Goal: Information Seeking & Learning: Find specific fact

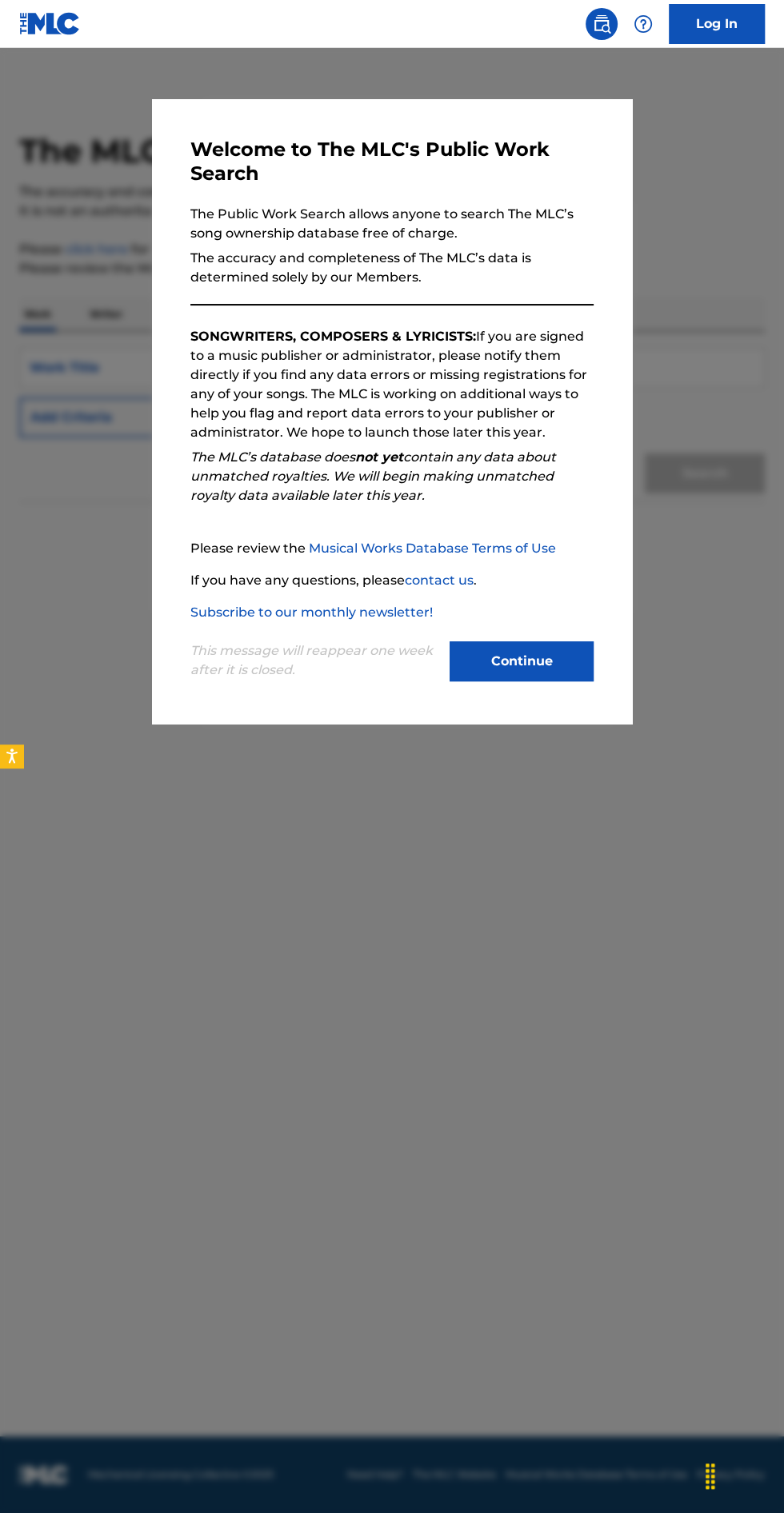
click at [542, 681] on button "Continue" at bounding box center [522, 661] width 144 height 40
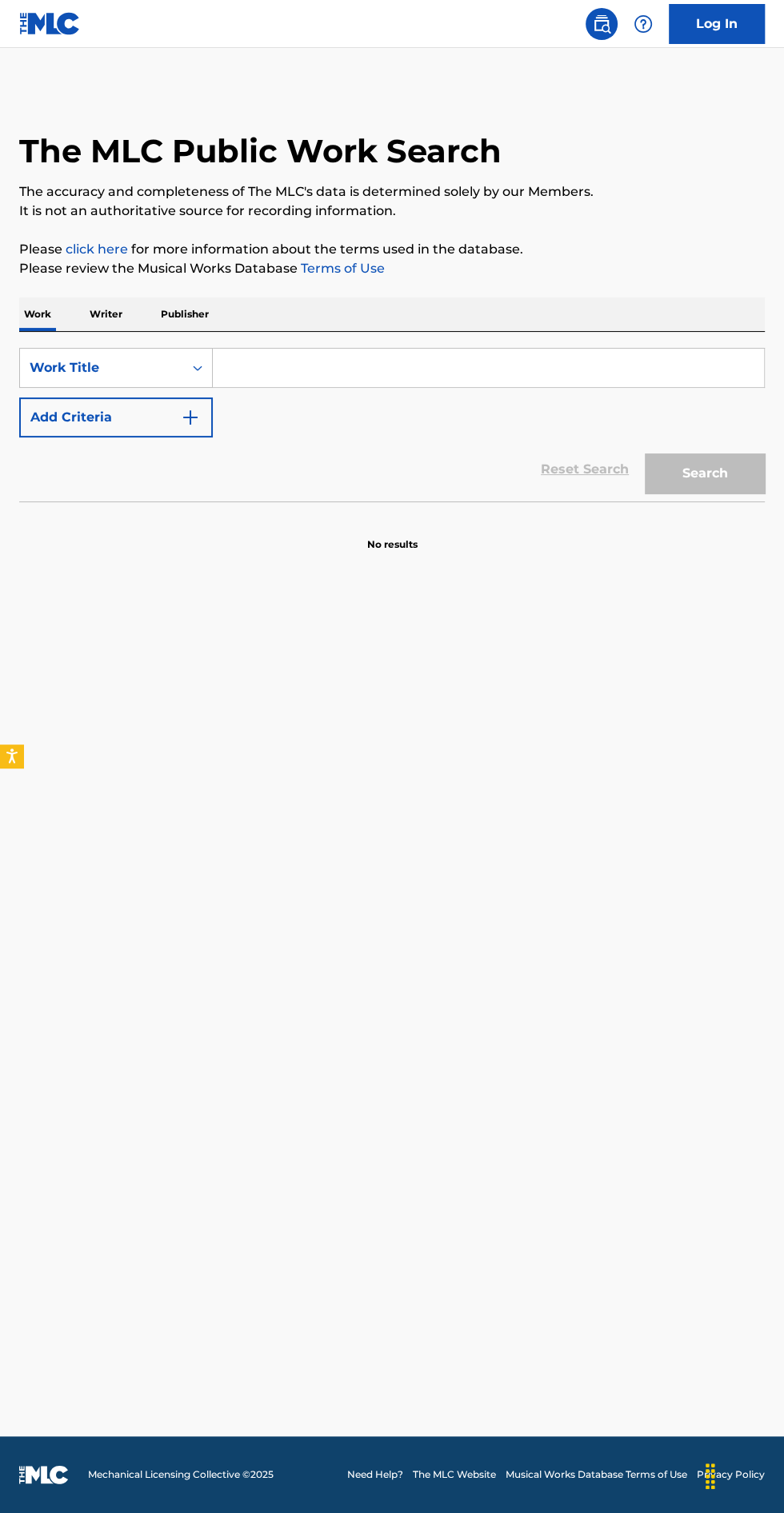
click at [551, 361] on input "Search Form" at bounding box center [487, 368] width 551 height 38
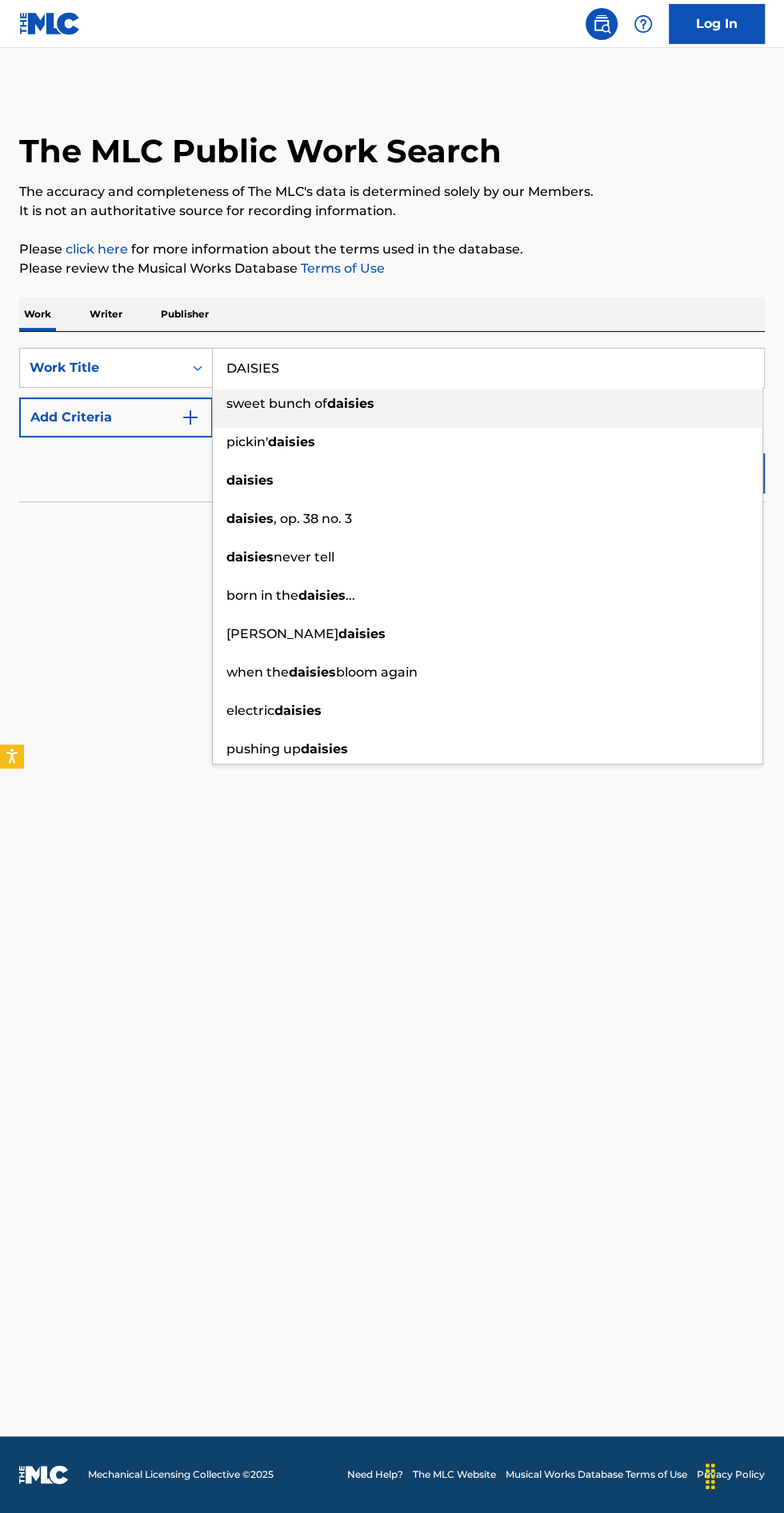
type input "DAISIES"
click at [122, 685] on main "The MLC Public Work Search The accuracy and completeness of The MLC's data is d…" at bounding box center [392, 741] width 784 height 1388
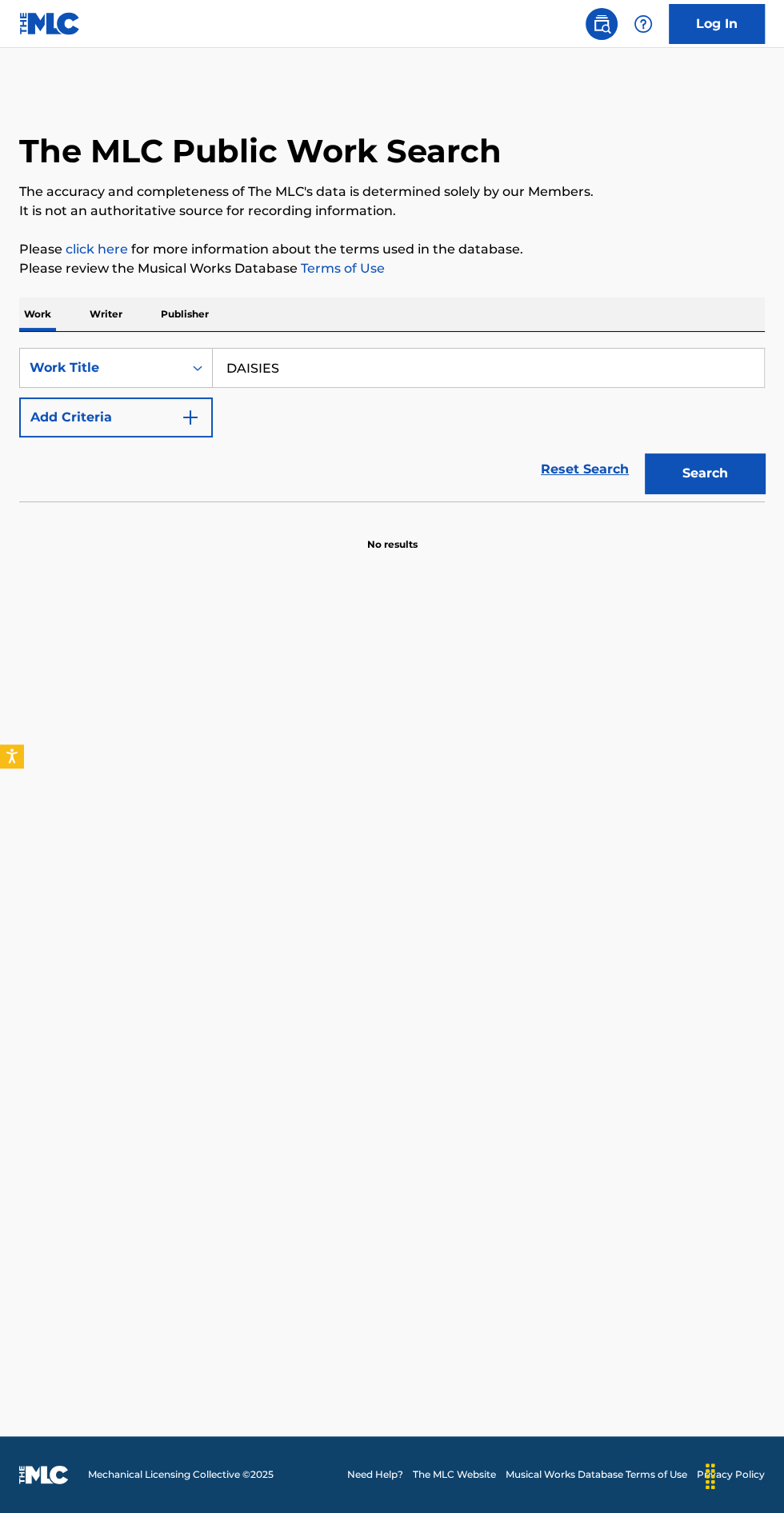
click at [192, 416] on img "Search Form" at bounding box center [190, 417] width 19 height 19
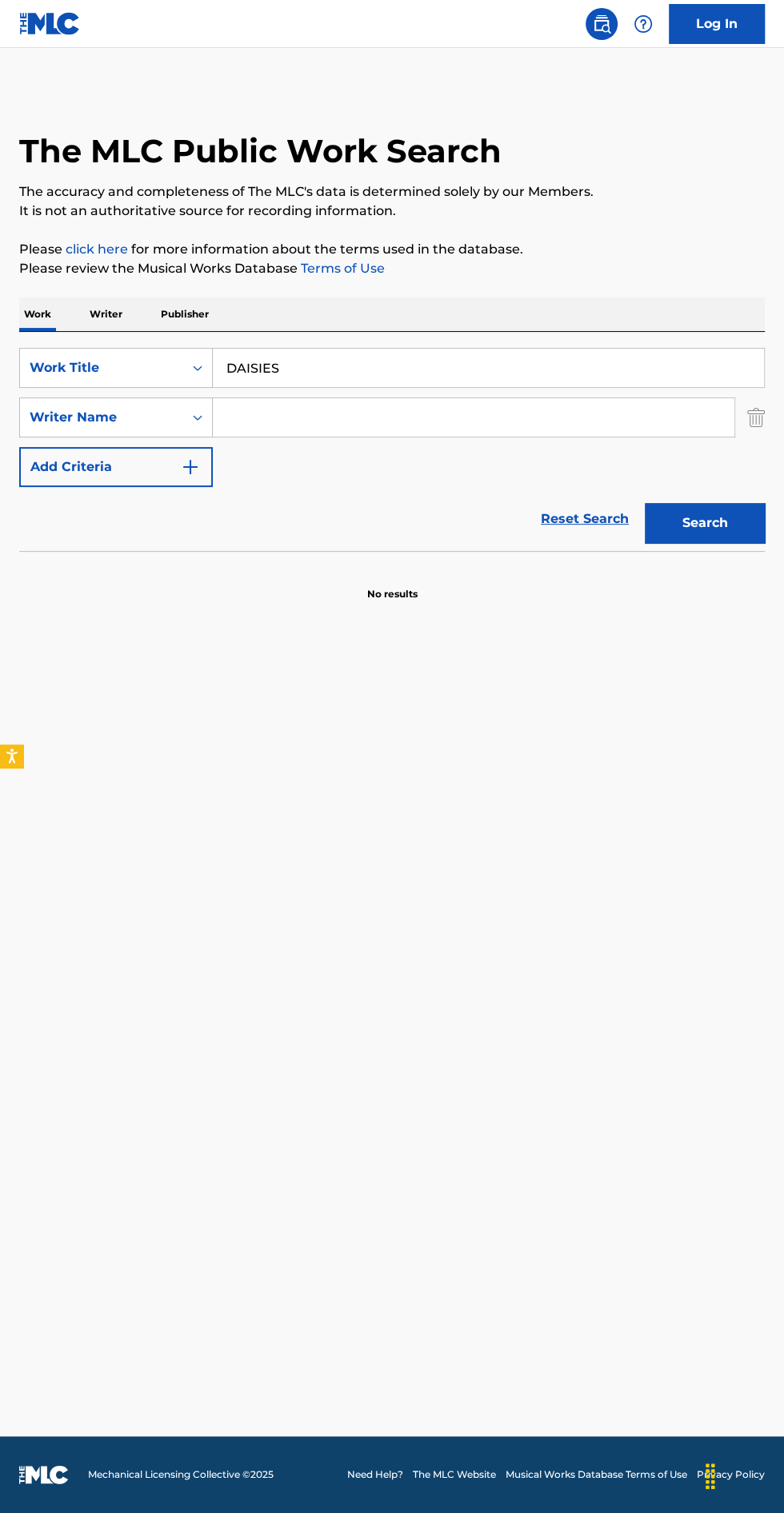
click at [418, 420] on input "Search Form" at bounding box center [473, 417] width 522 height 38
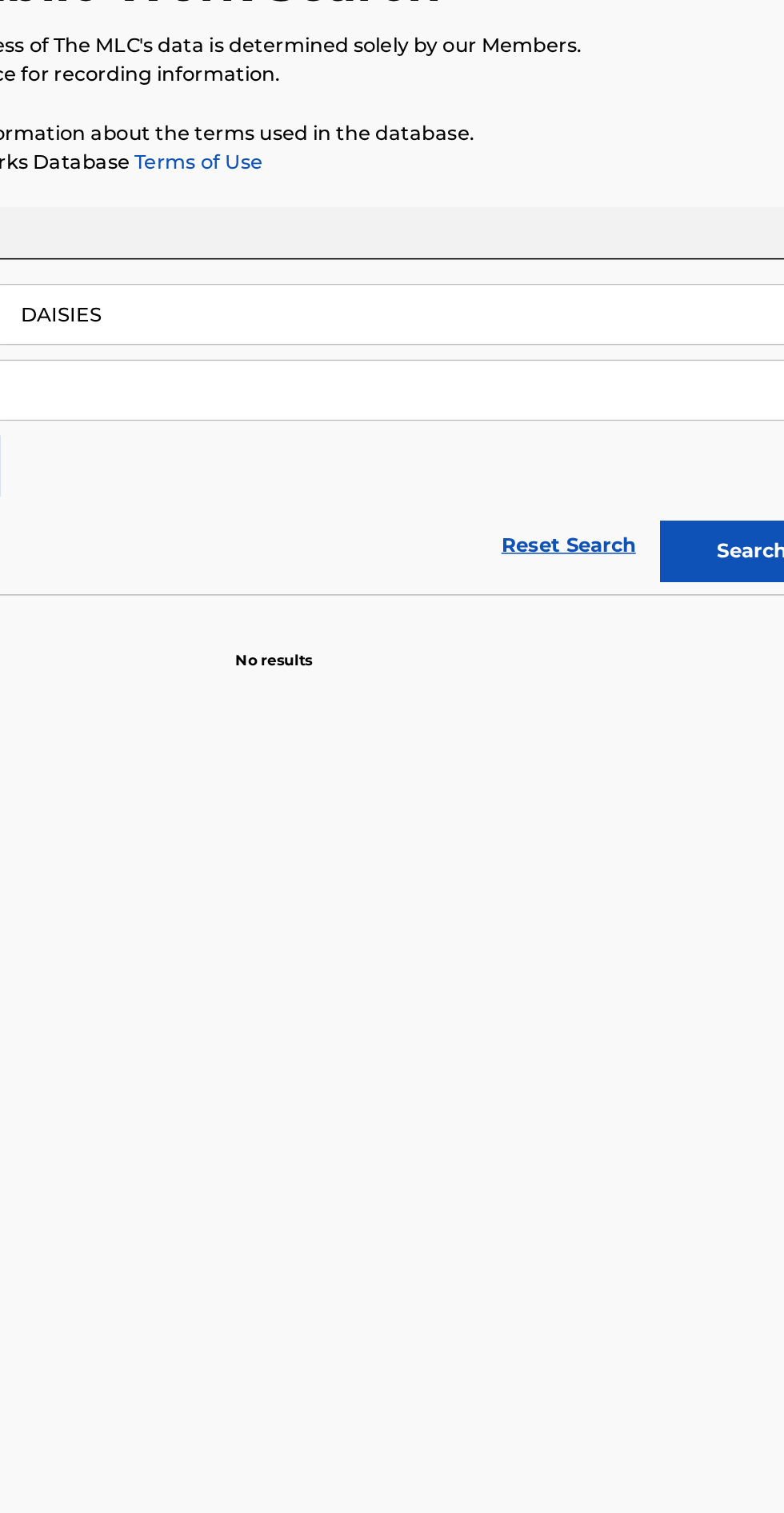
type input "[PERSON_NAME]"
click at [695, 524] on button "Search" at bounding box center [705, 523] width 120 height 40
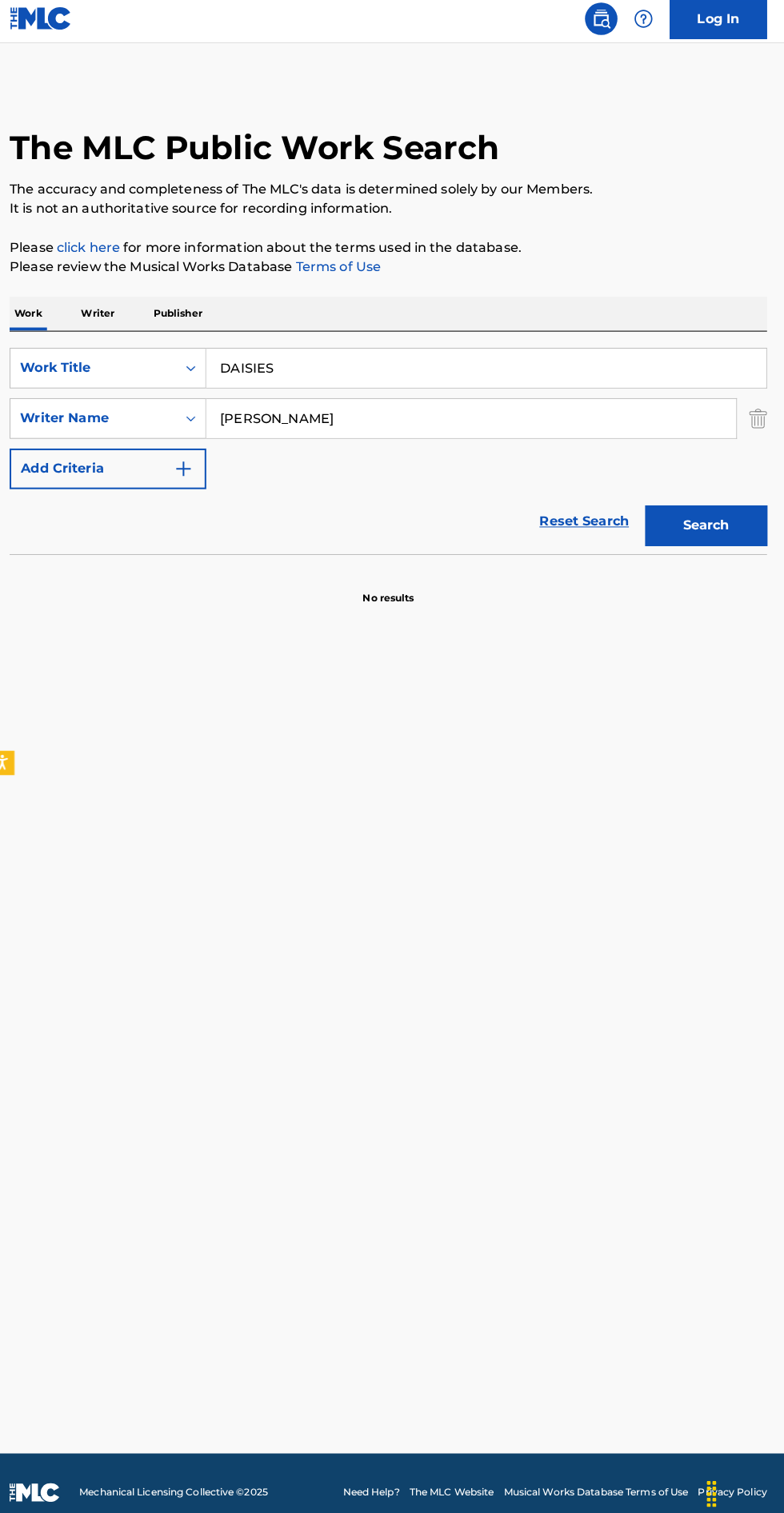
click at [613, 373] on input "DAISIES" at bounding box center [487, 368] width 551 height 38
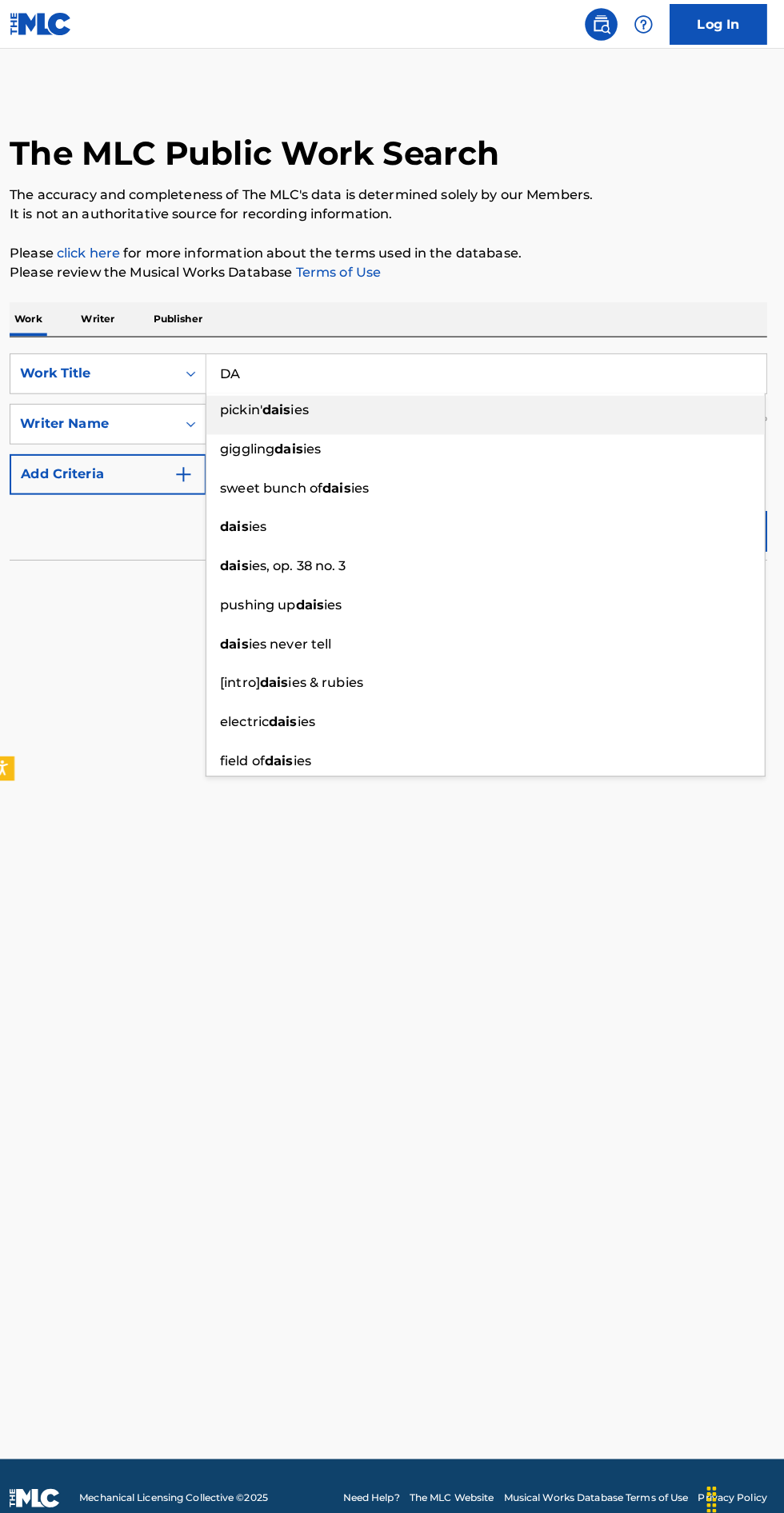
type input "D"
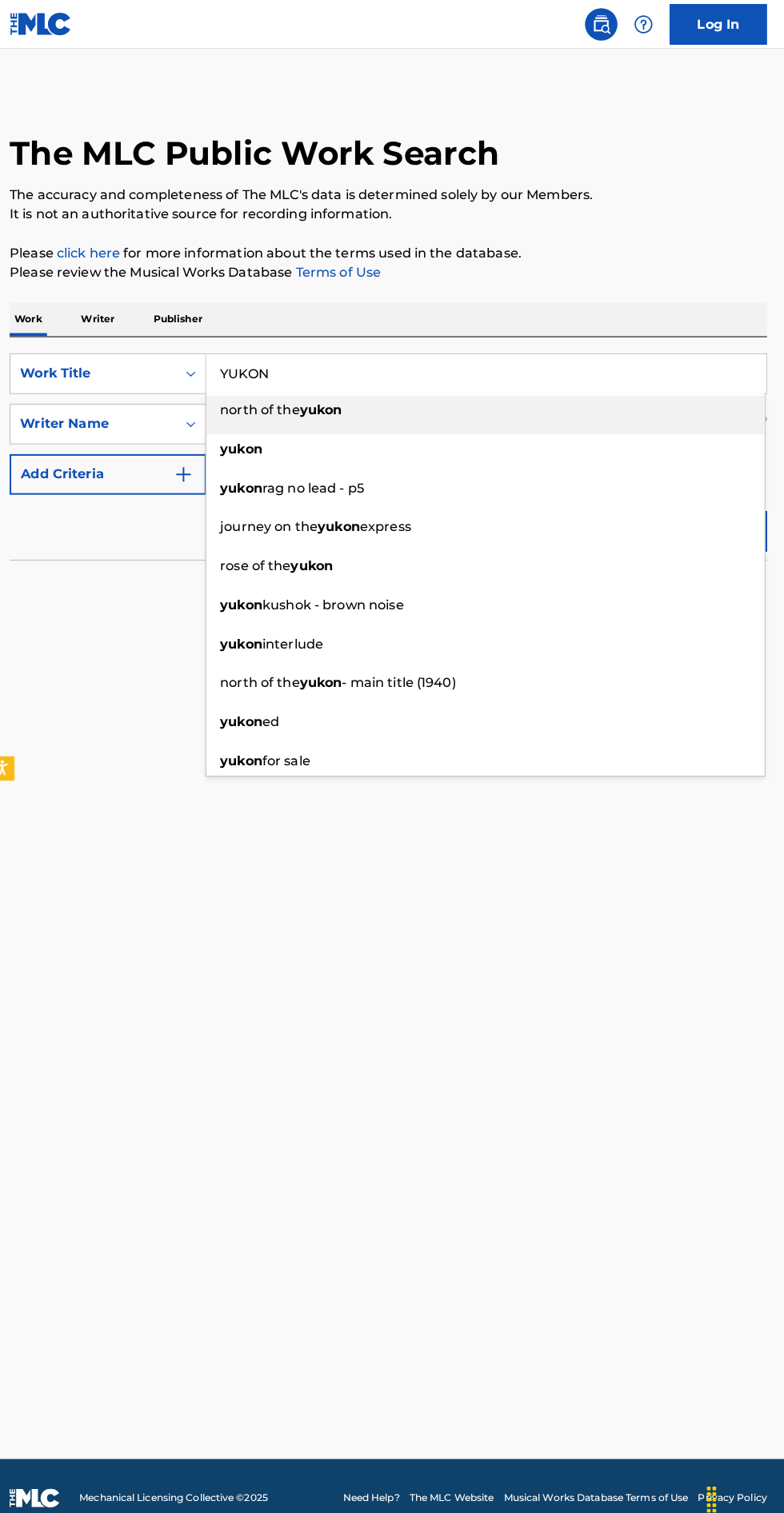
click at [694, 512] on div "journey on the yukon express" at bounding box center [486, 519] width 549 height 28
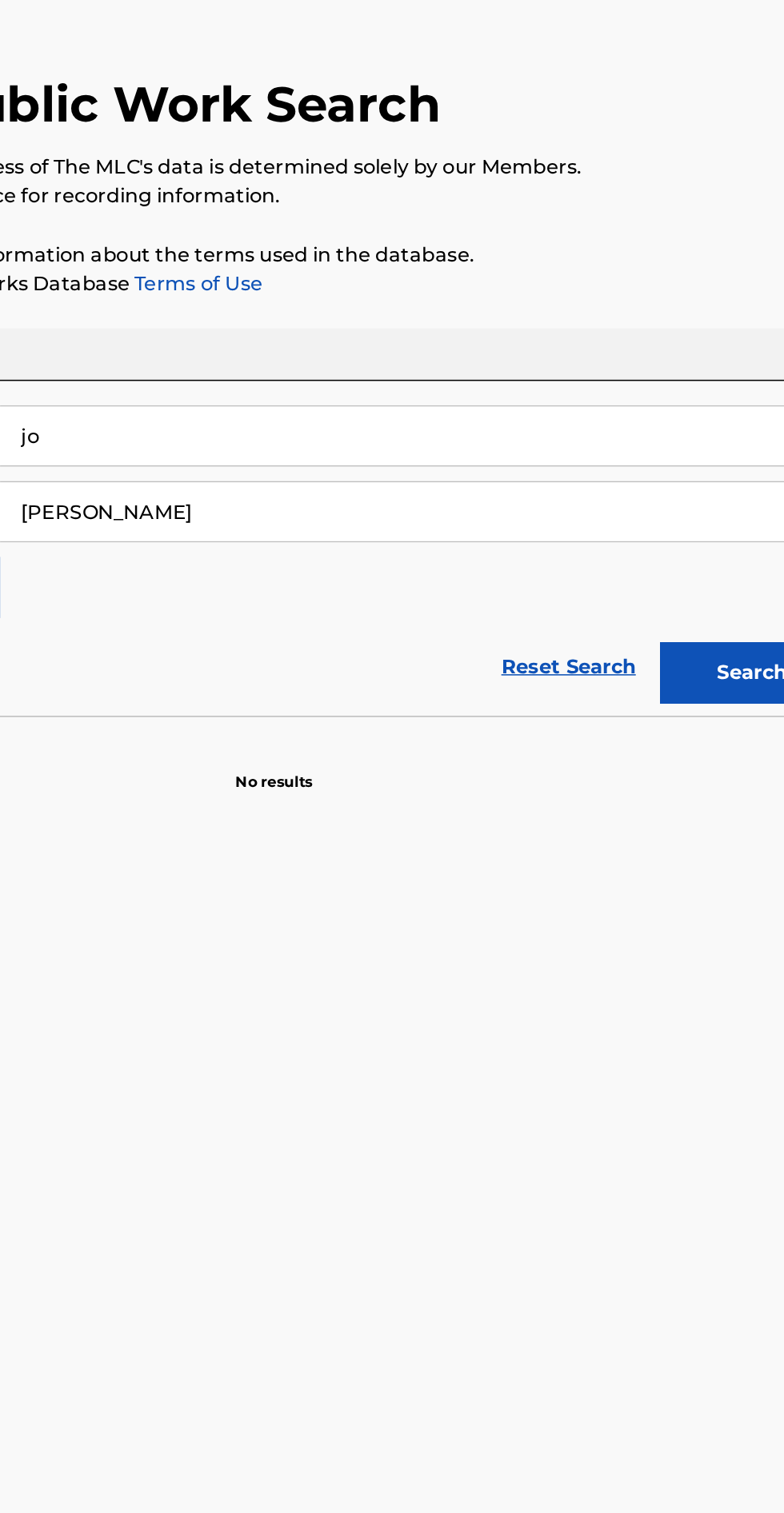
type input "j"
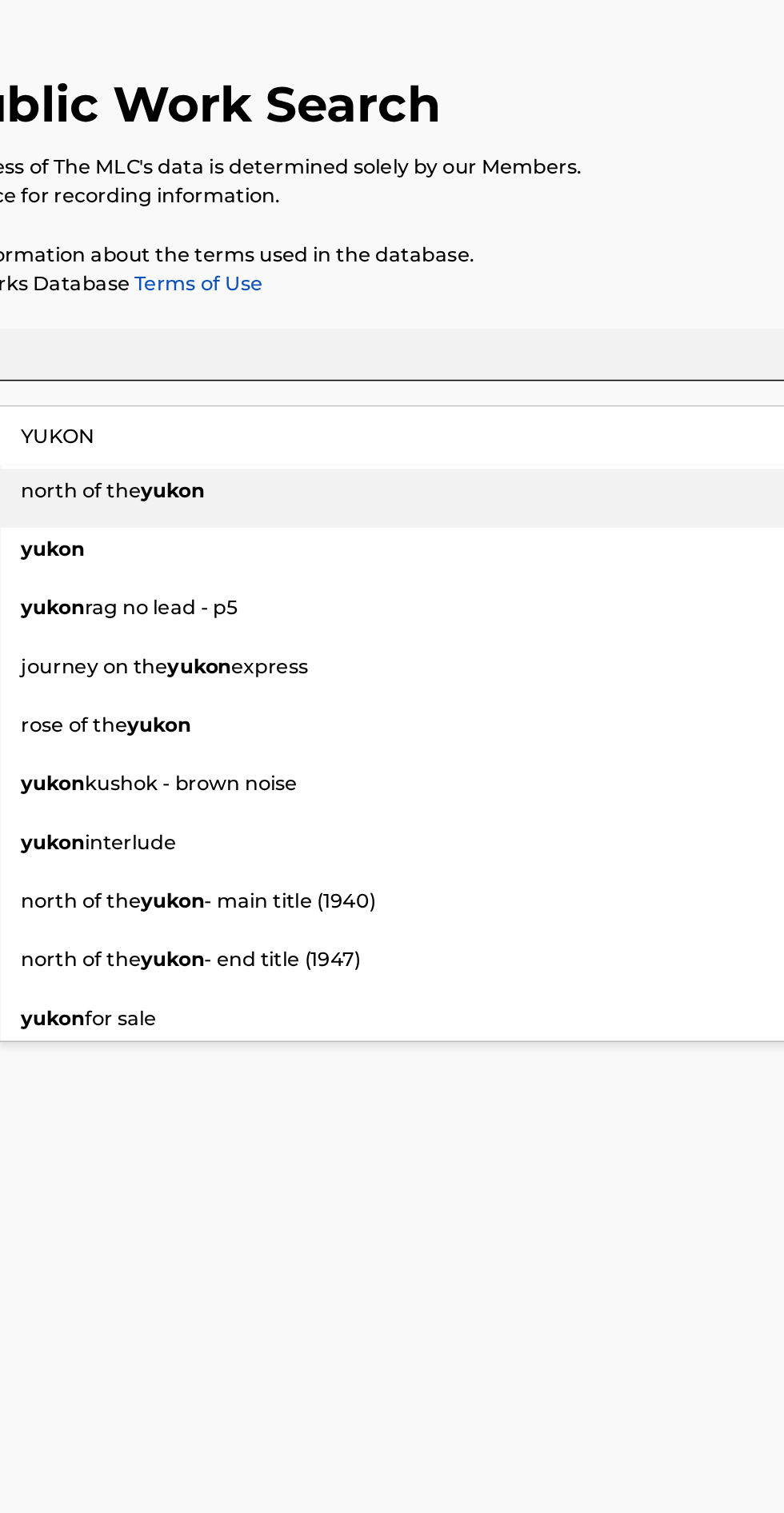
click at [629, 371] on input "YUKON" at bounding box center [487, 368] width 551 height 38
type input "YUKON"
click at [666, 315] on div "Work Writer Publisher" at bounding box center [392, 314] width 746 height 33
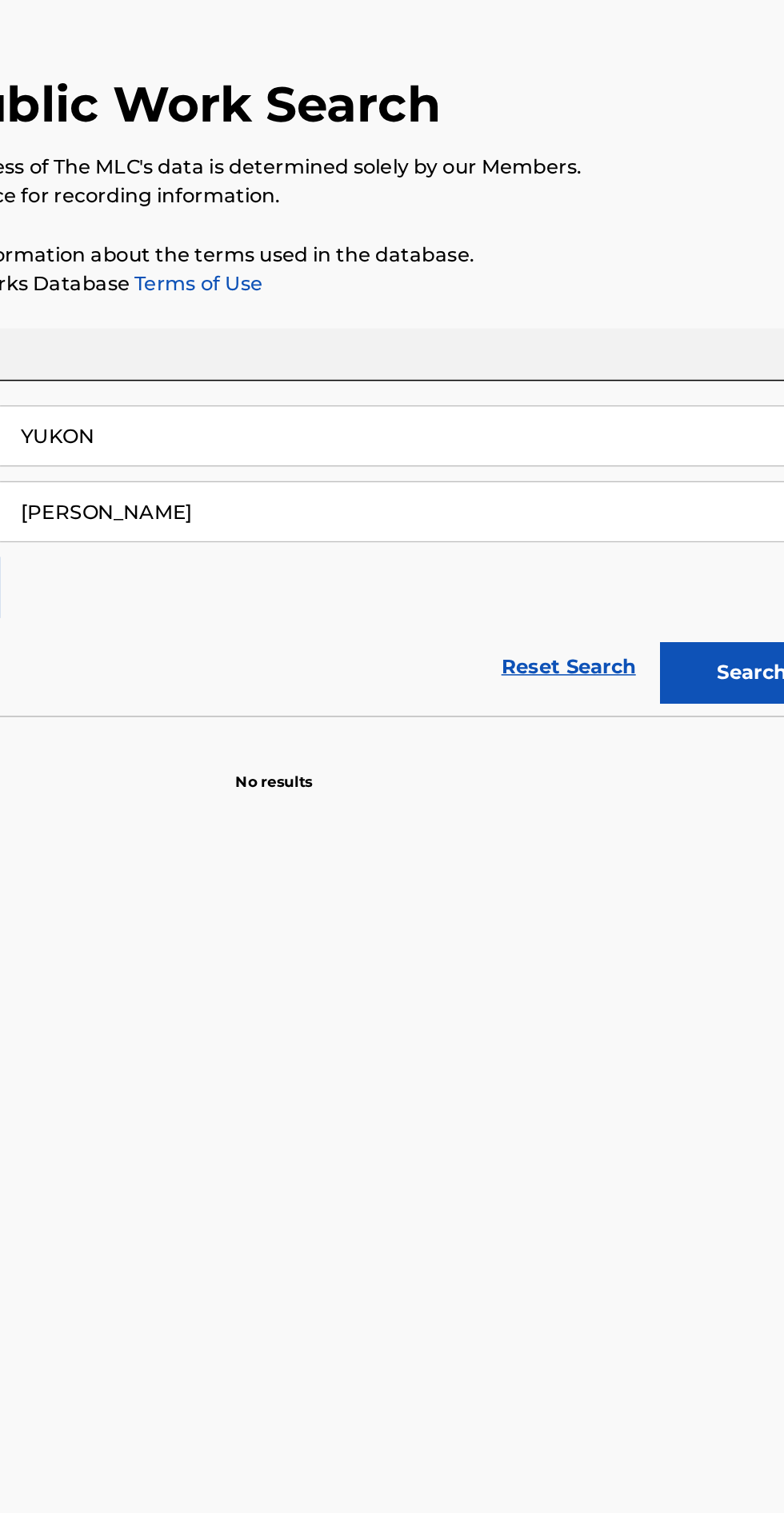
click at [678, 518] on button "Search" at bounding box center [705, 523] width 120 height 40
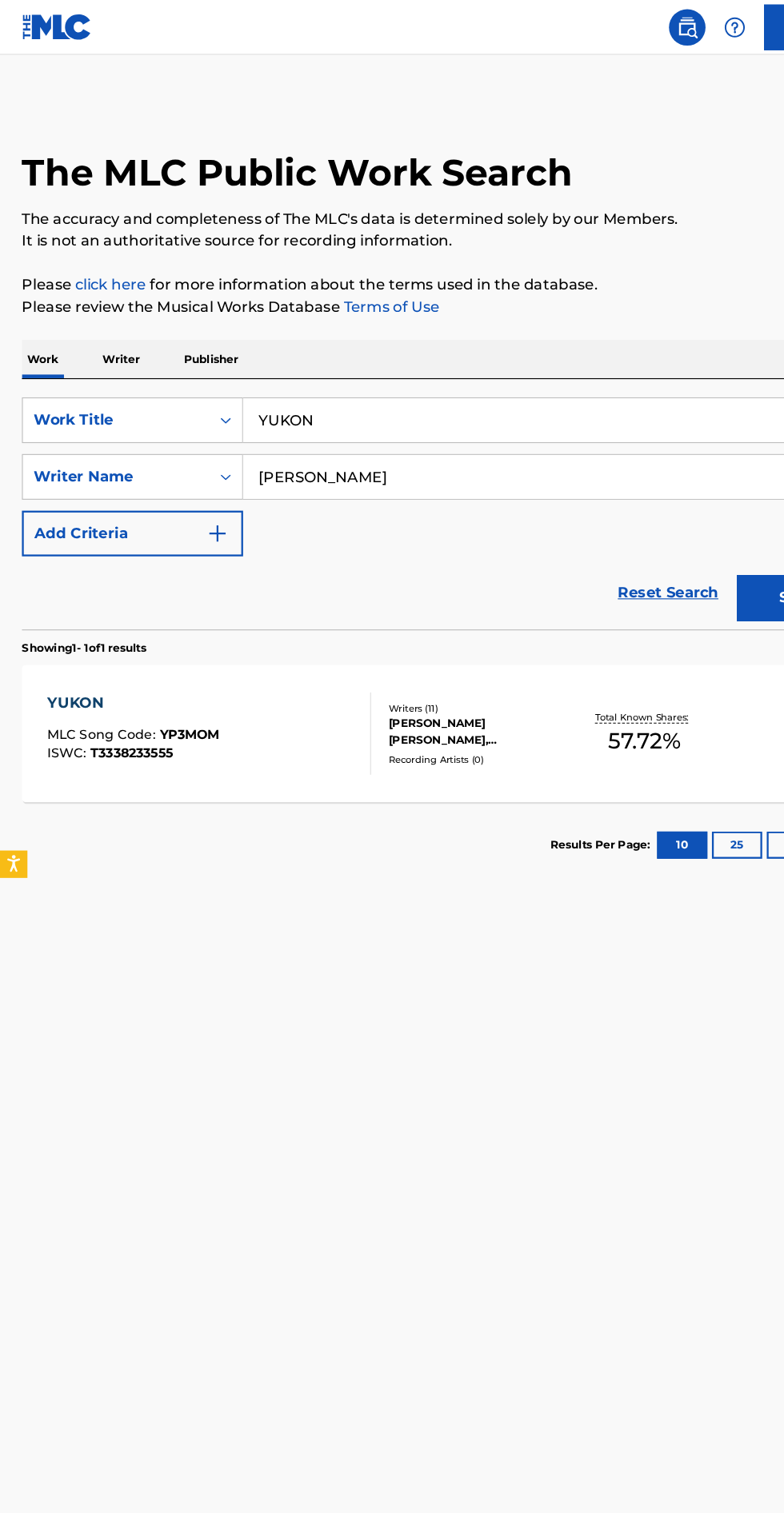
click at [495, 654] on div "[PERSON_NAME] [PERSON_NAME], [PERSON_NAME], [PERSON_NAME], [PERSON_NAME], [PERS…" at bounding box center [420, 640] width 161 height 28
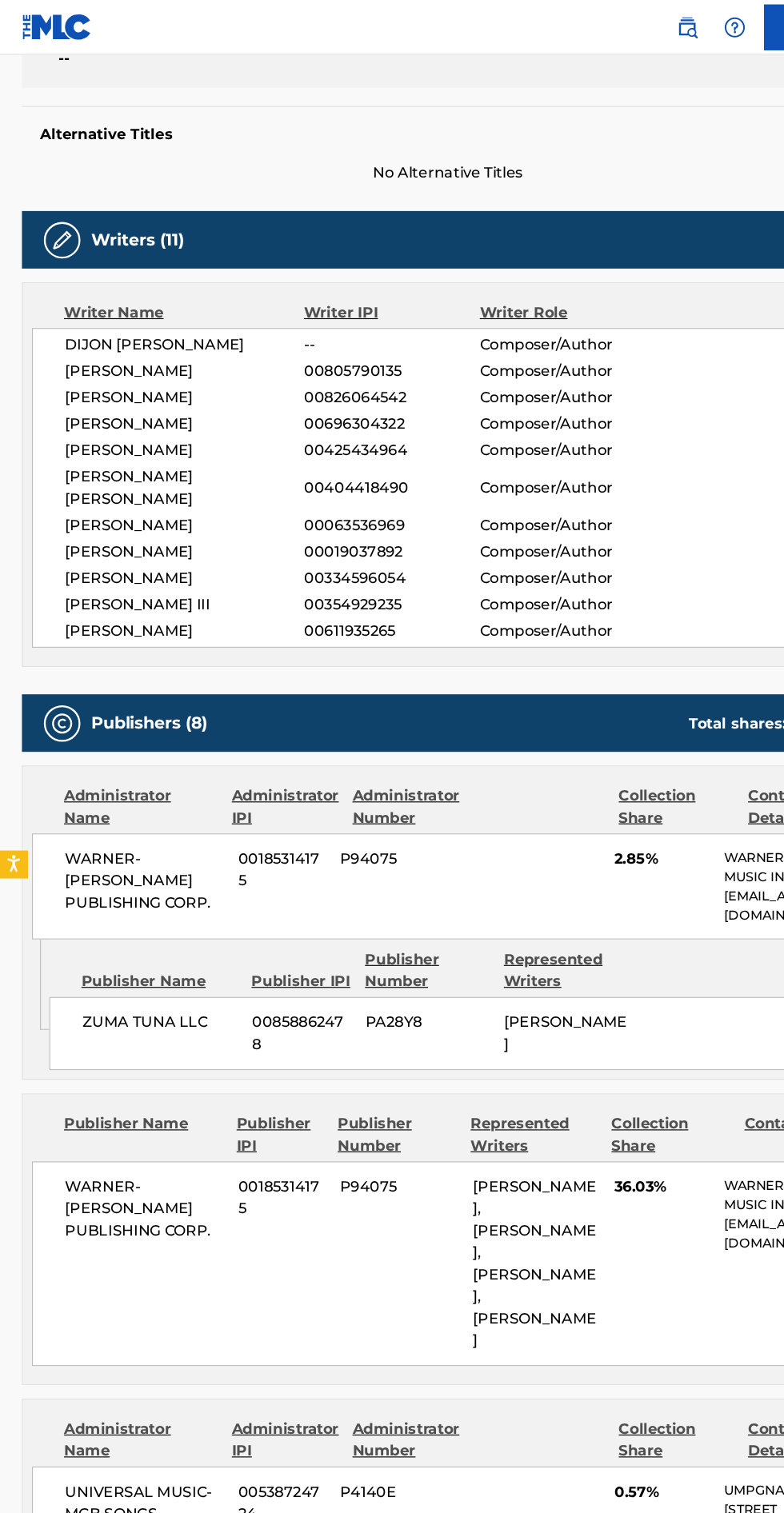
scroll to position [372, 0]
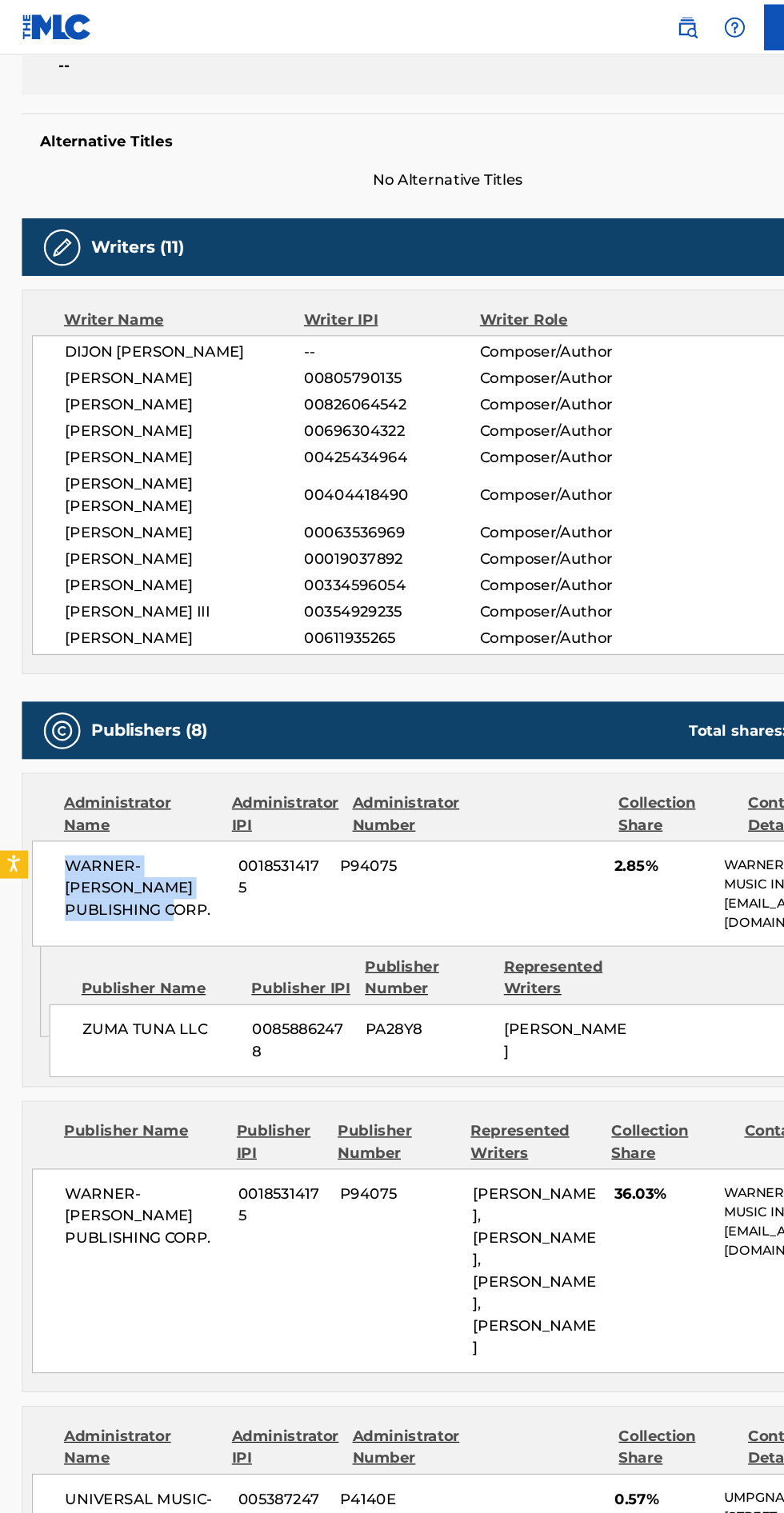
copy span "WARNER-[PERSON_NAME] PUBLISHING CORP."
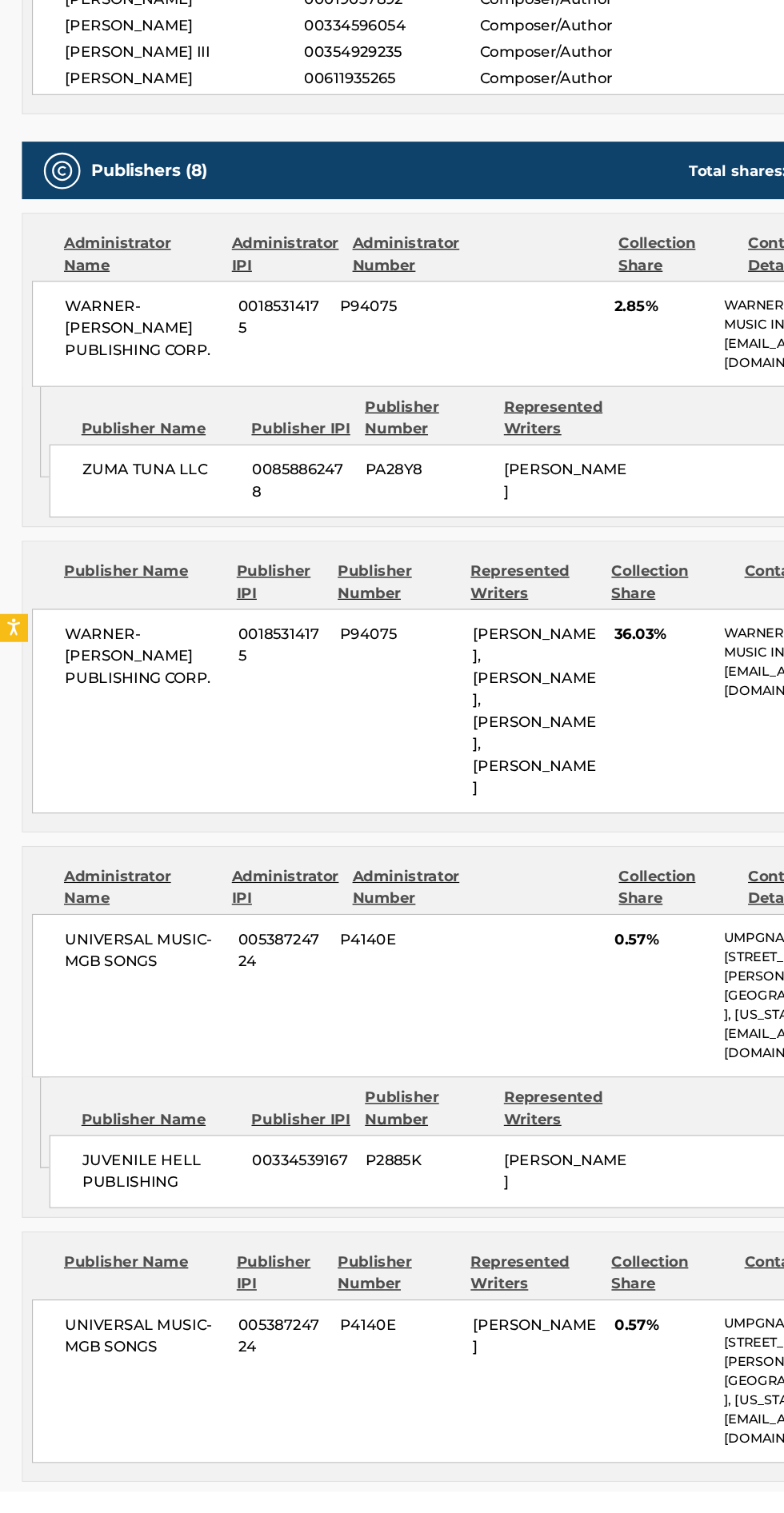
scroll to position [671, 0]
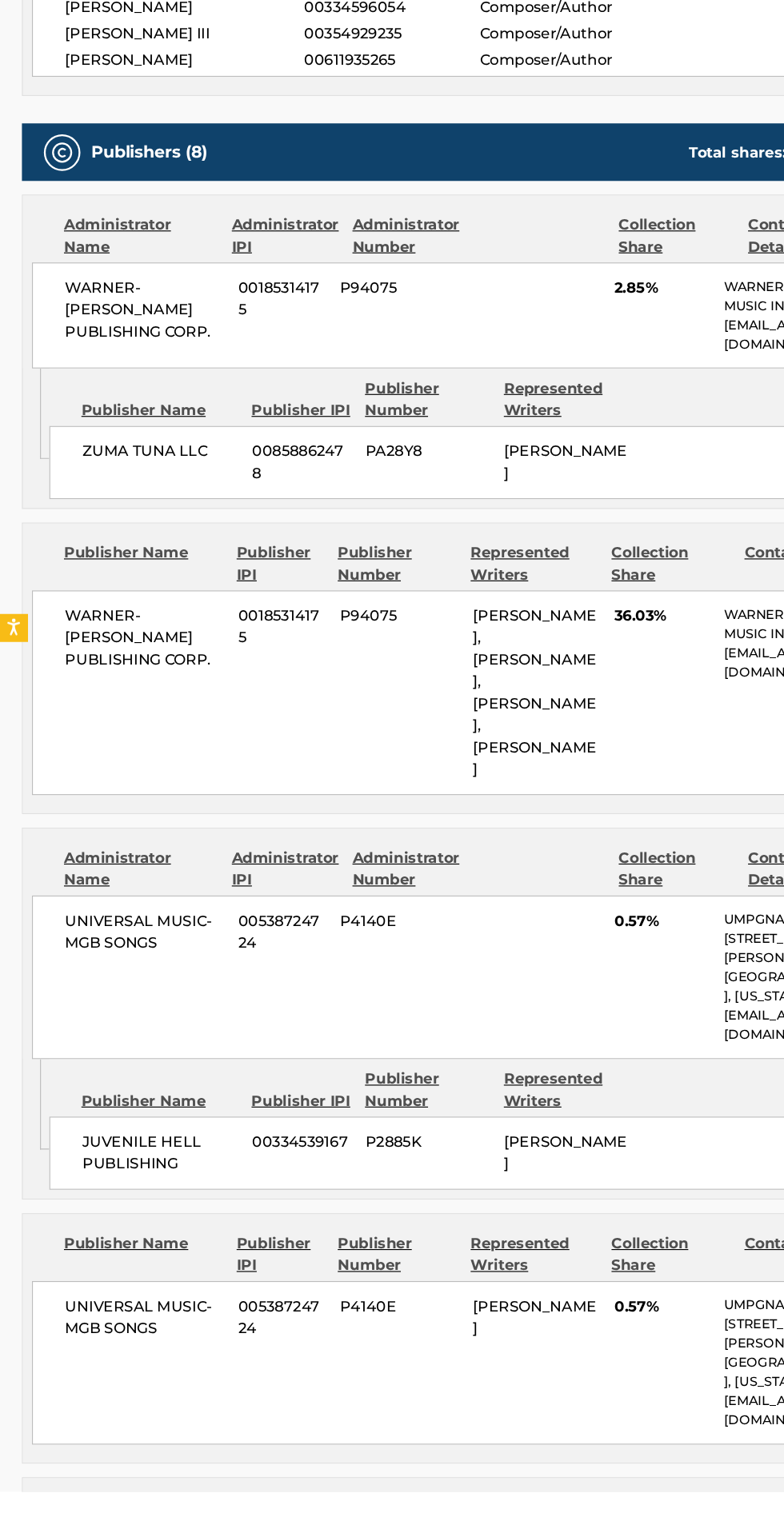
click at [130, 1197] on span "JUVENILE HELL PUBLISHING" at bounding box center [140, 1216] width 137 height 38
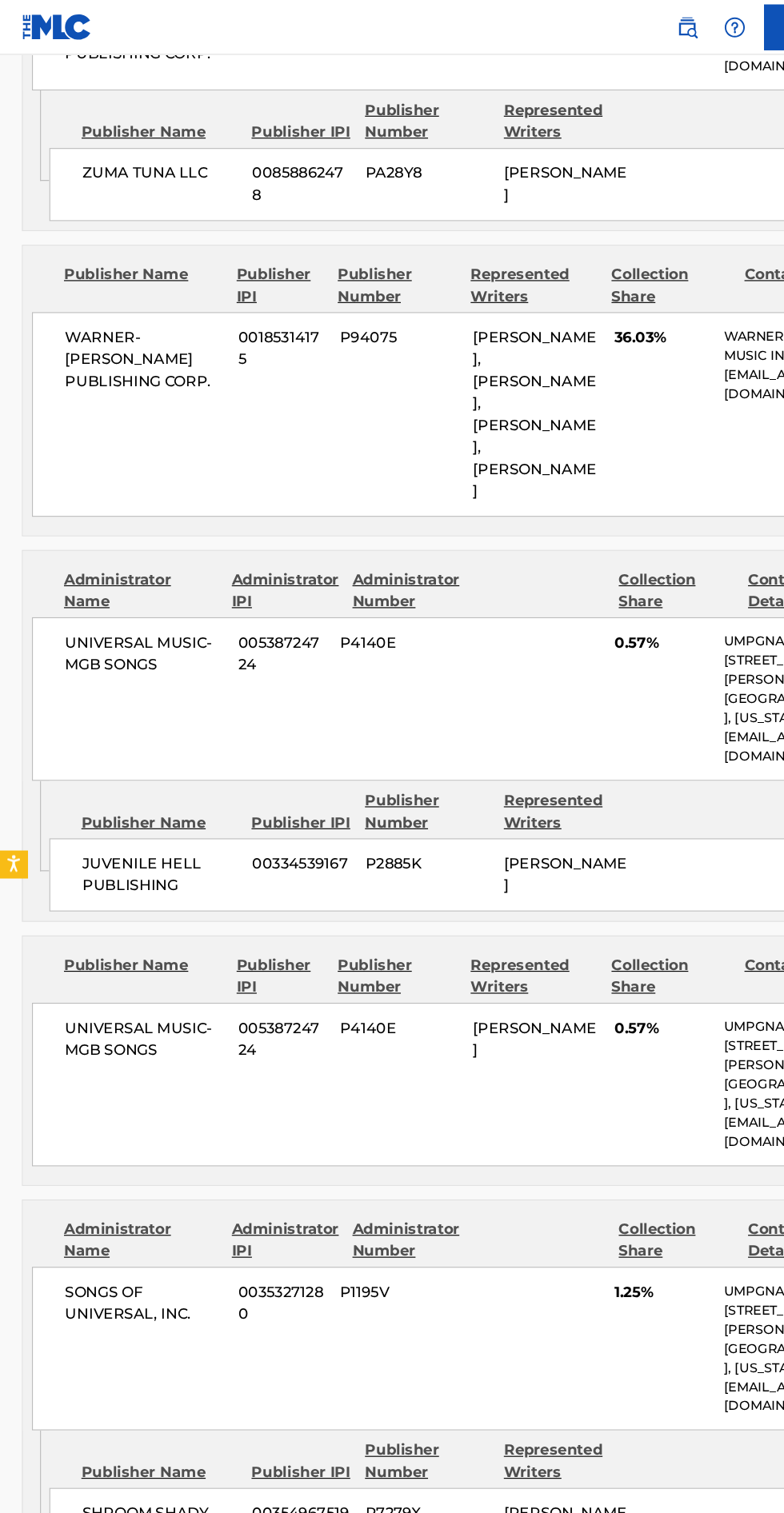
scroll to position [1119, 0]
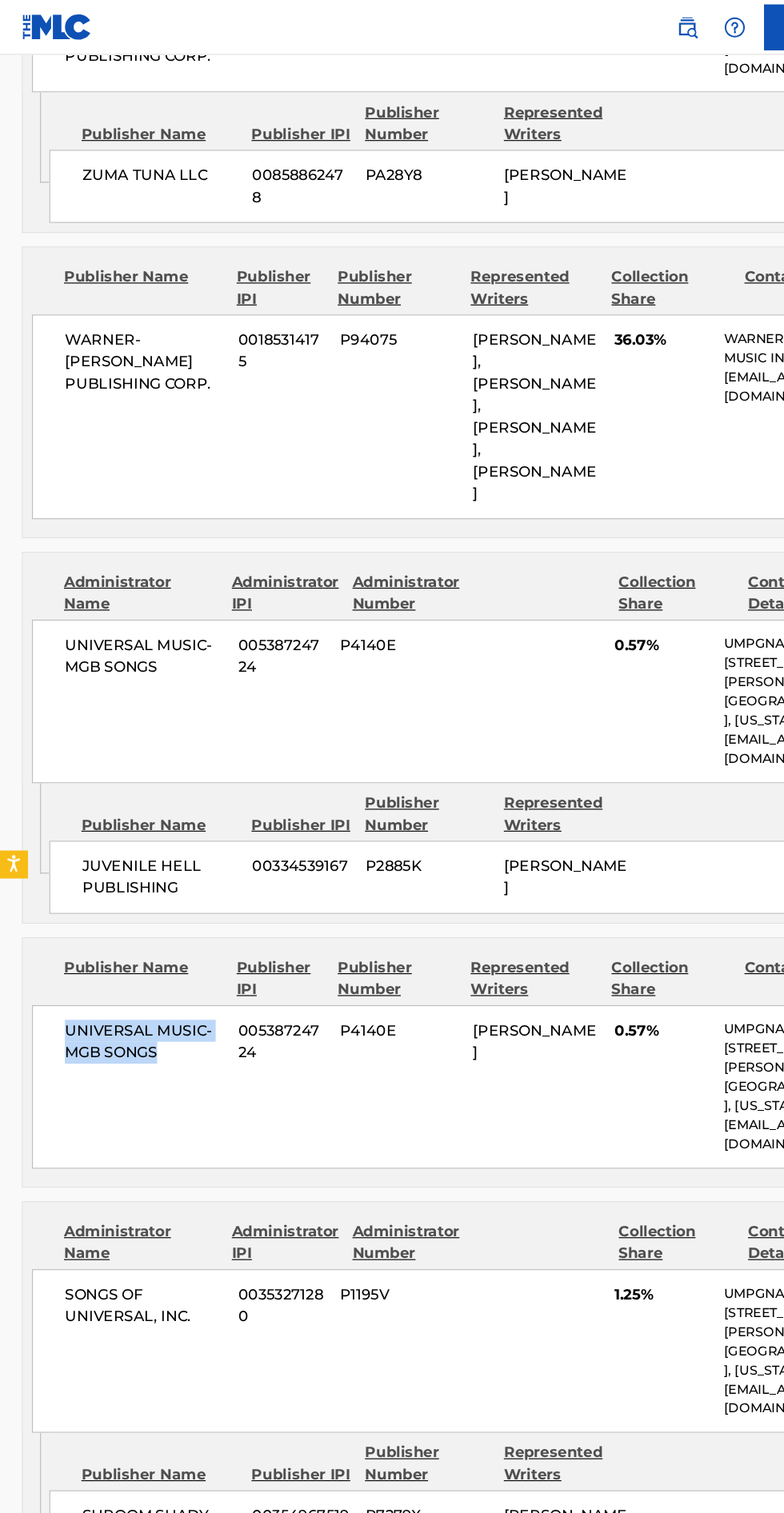
copy span "UNIVERSAL MUSIC-MGB SONGS"
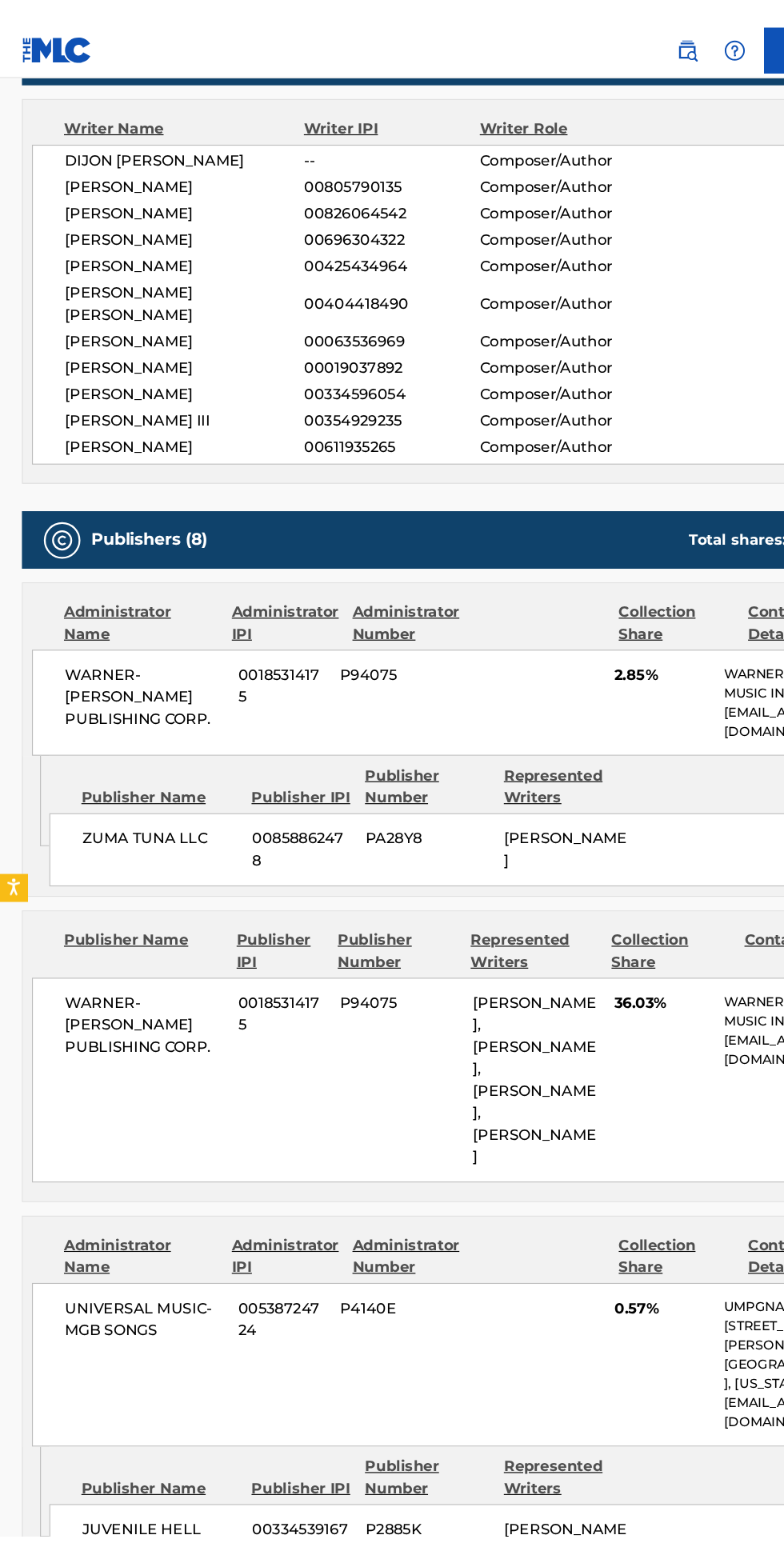
scroll to position [0, 0]
